Goal: Communication & Community: Answer question/provide support

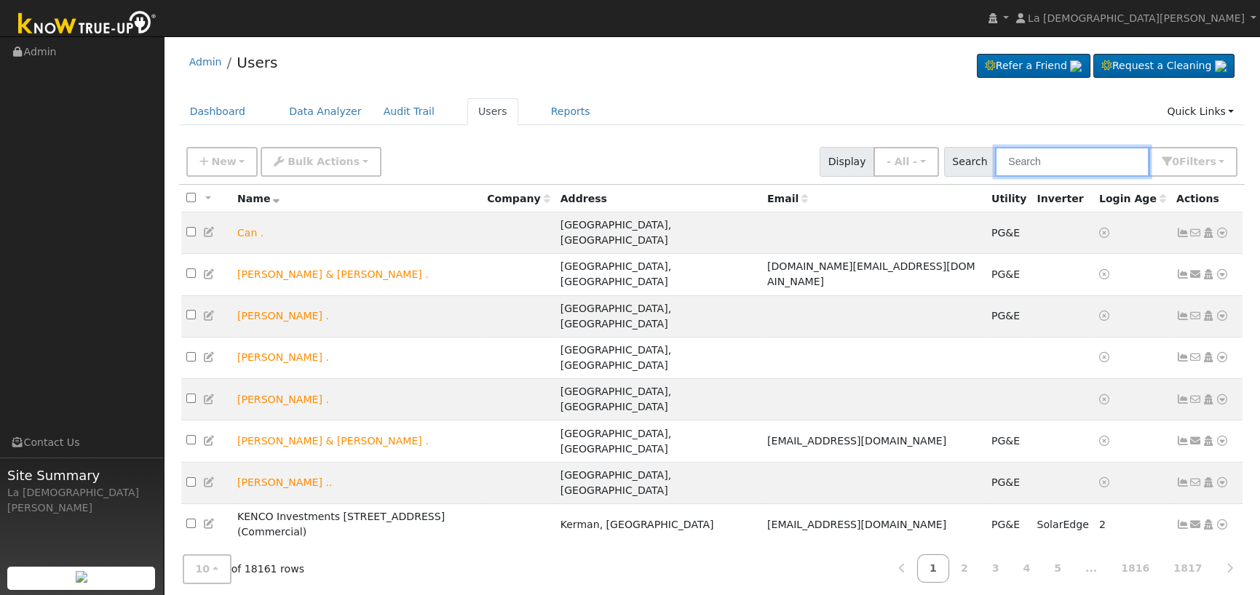
click at [1045, 154] on input "text" at bounding box center [1072, 162] width 154 height 30
paste input "Christina Riojas"
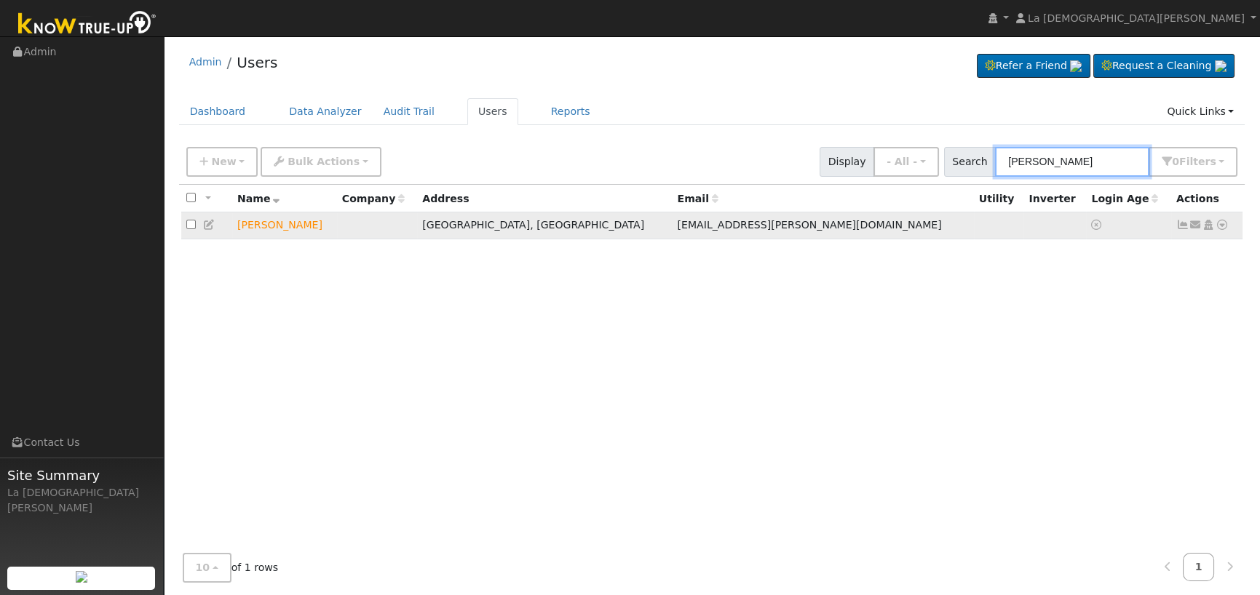
type input "Christina Riojas"
click at [1196, 229] on icon at bounding box center [1195, 225] width 13 height 10
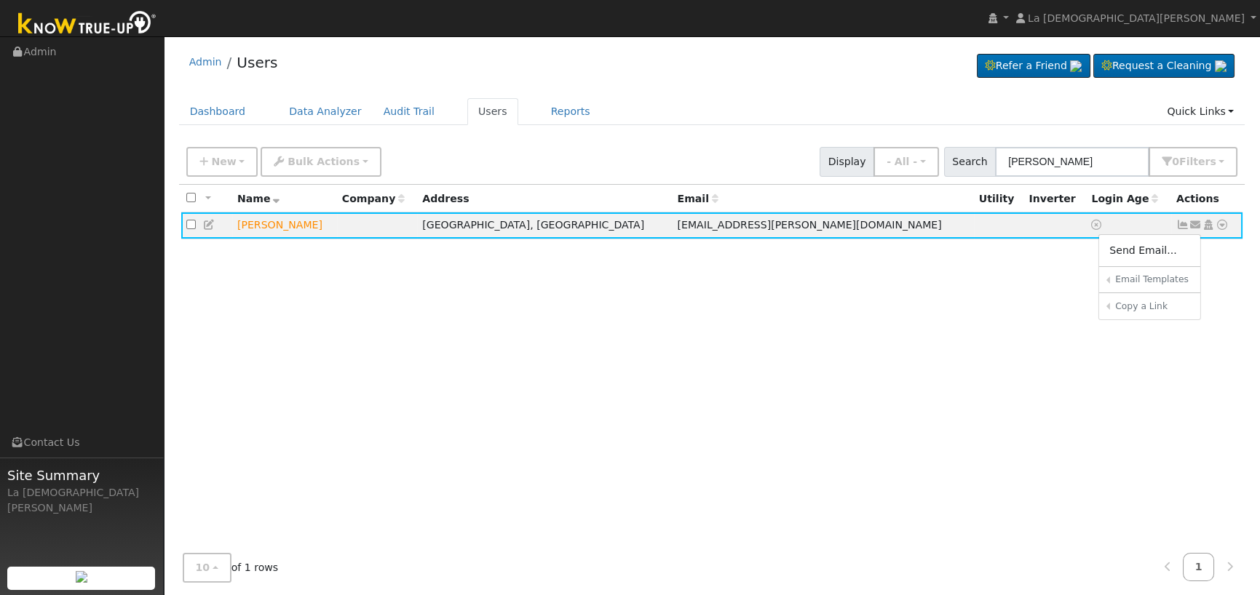
click at [0, 0] on link "Connect Utility" at bounding box center [0, 0] width 0 height 0
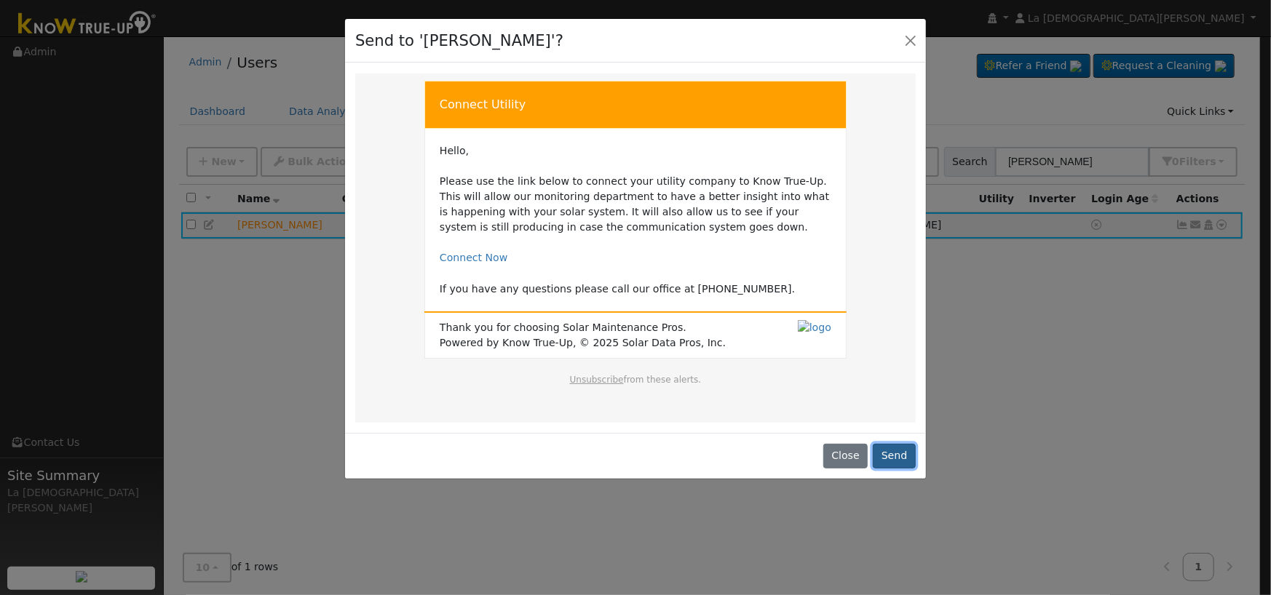
click at [903, 456] on button "Send" at bounding box center [894, 456] width 43 height 25
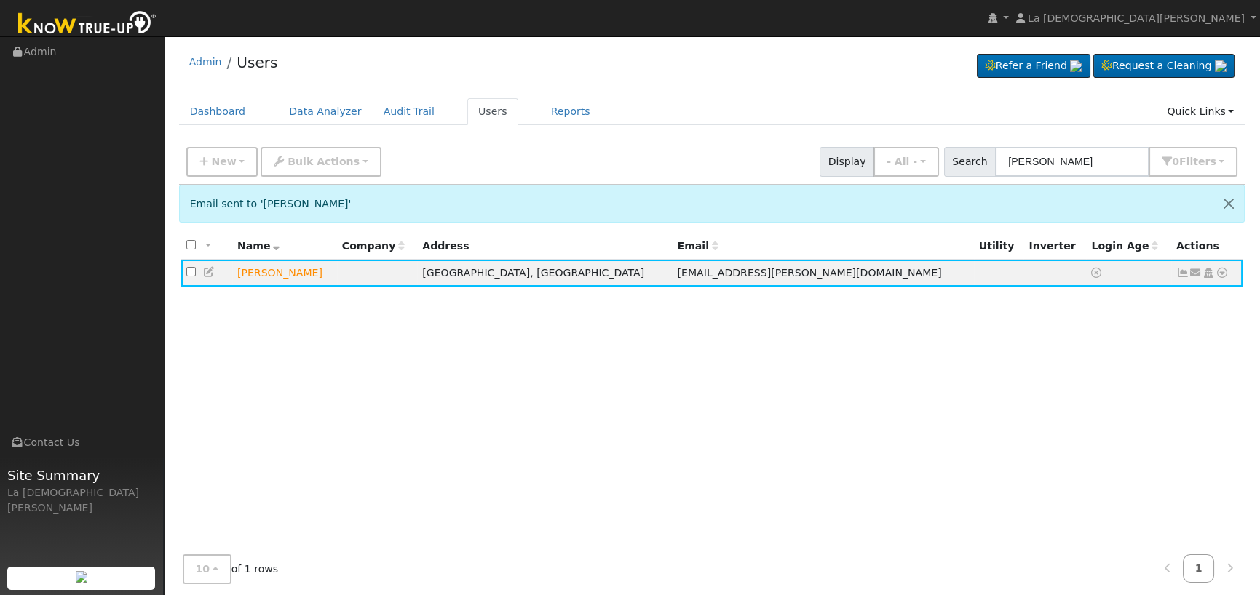
click at [467, 115] on link "Users" at bounding box center [492, 111] width 51 height 27
